Goal: Obtain resource: Obtain resource

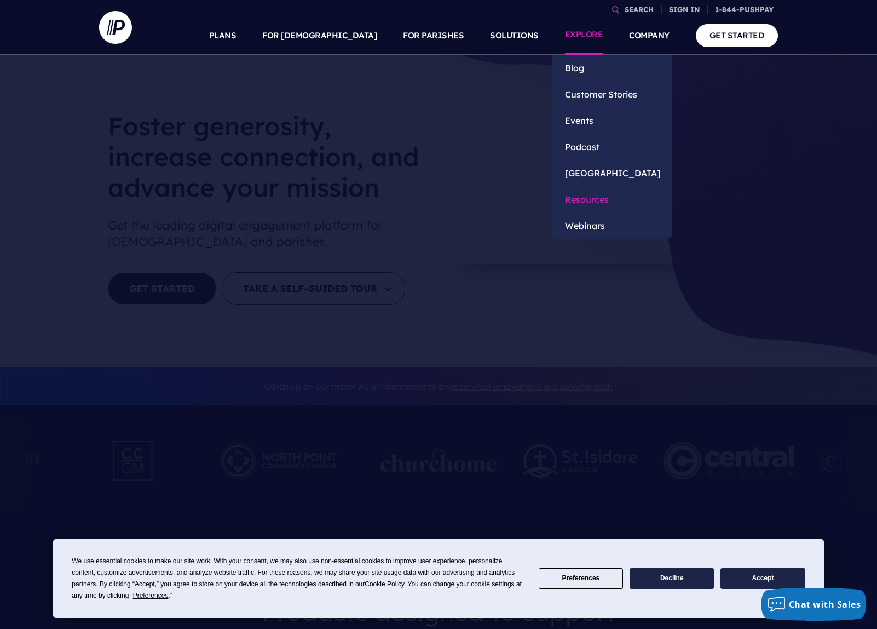
click at [589, 197] on link "Resources" at bounding box center [612, 199] width 120 height 26
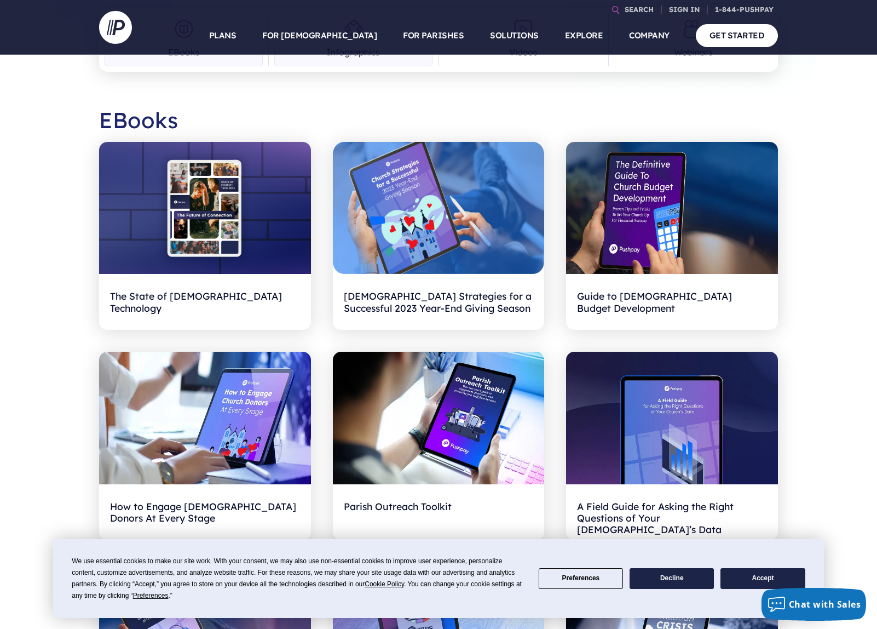
scroll to position [278, 0]
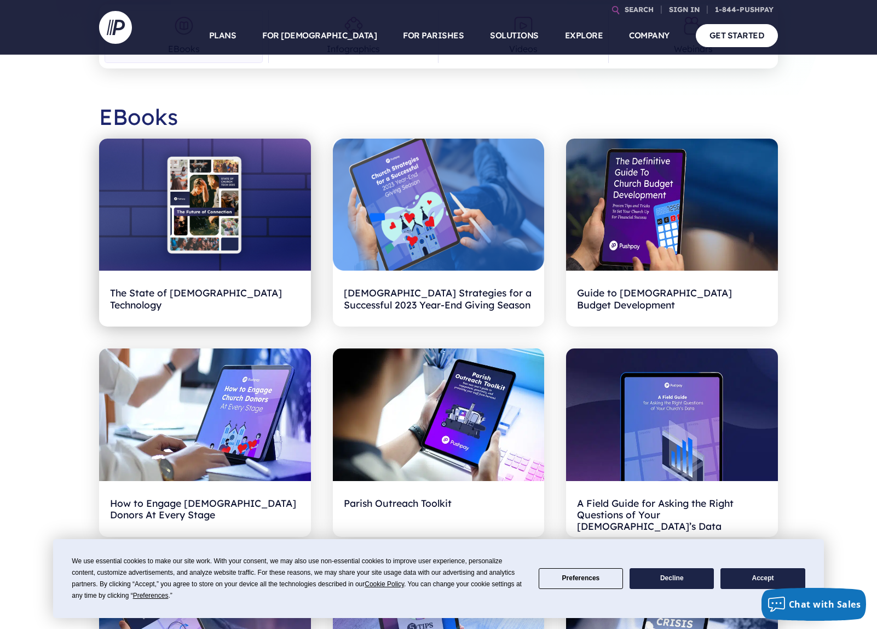
click at [208, 243] on img at bounding box center [205, 205] width 212 height 133
click at [450, 228] on img at bounding box center [439, 205] width 212 height 133
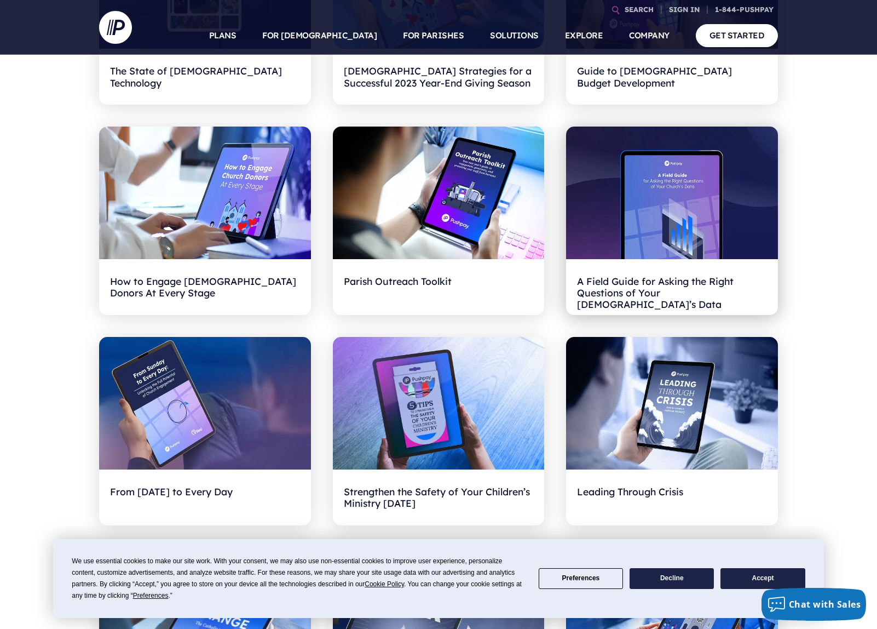
scroll to position [513, 0]
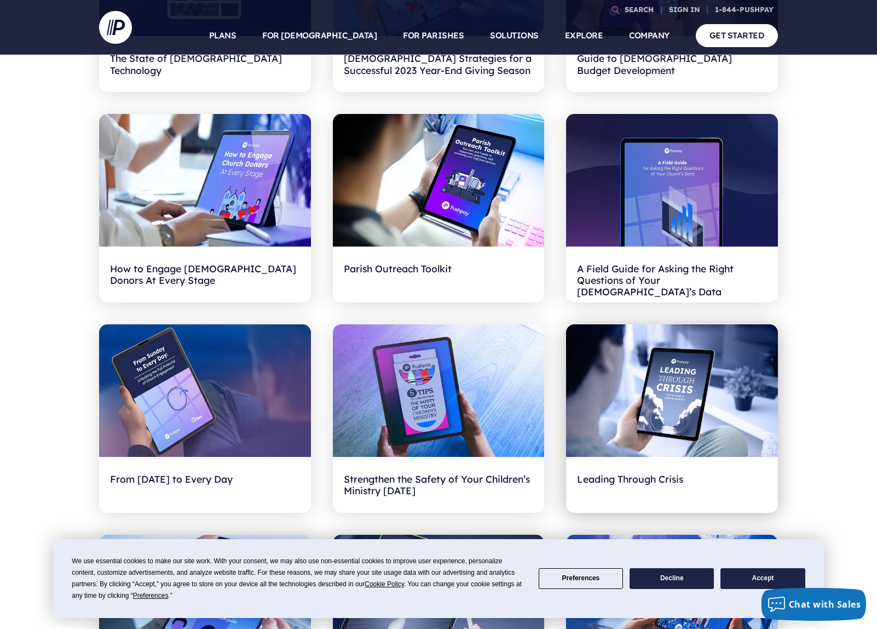
click at [623, 380] on img at bounding box center [672, 390] width 212 height 133
